Goal: Transaction & Acquisition: Purchase product/service

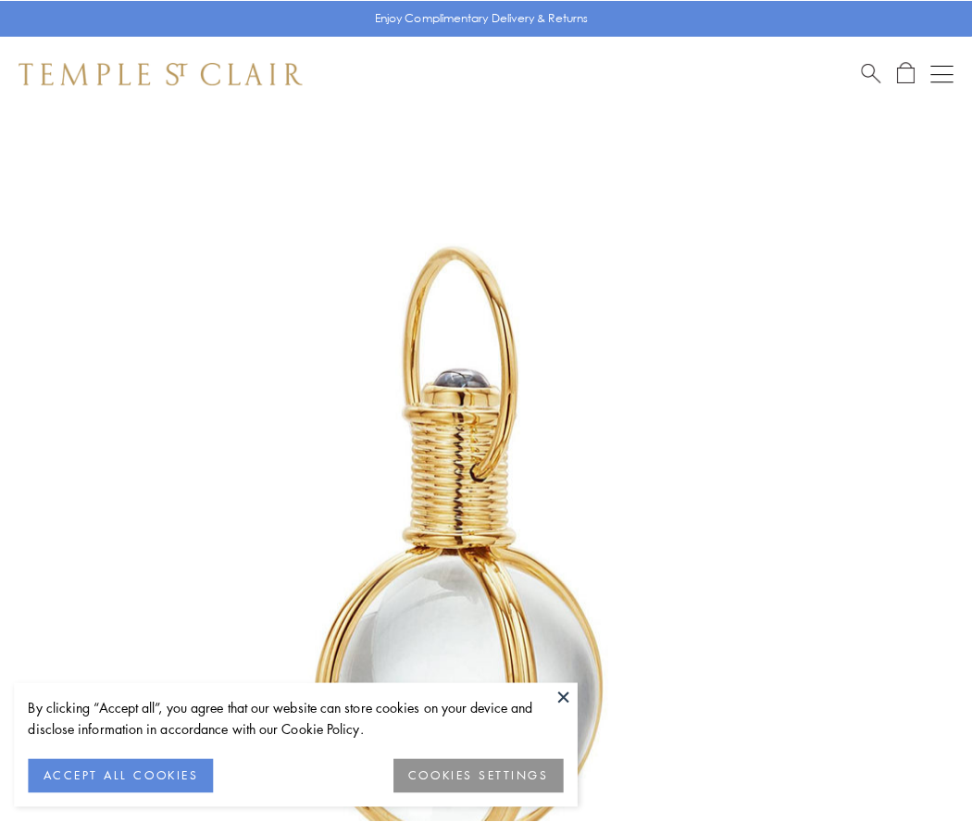
scroll to position [483, 0]
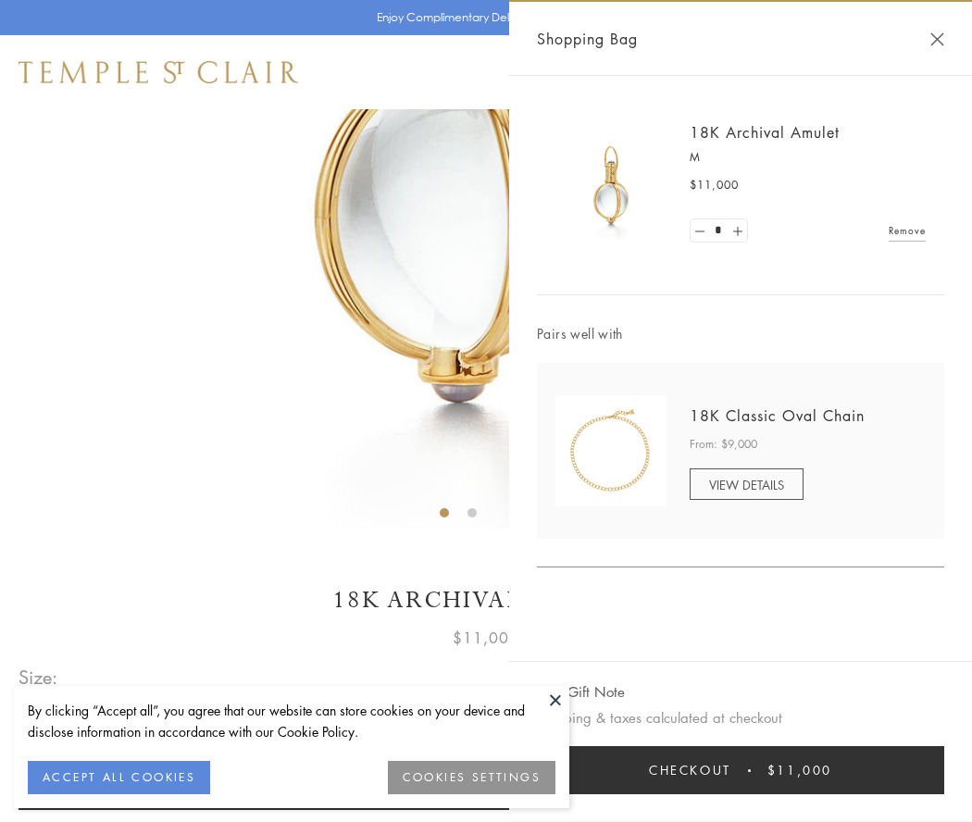
click at [741, 770] on button "Checkout $11,000" at bounding box center [740, 770] width 407 height 48
